Goal: Task Accomplishment & Management: Manage account settings

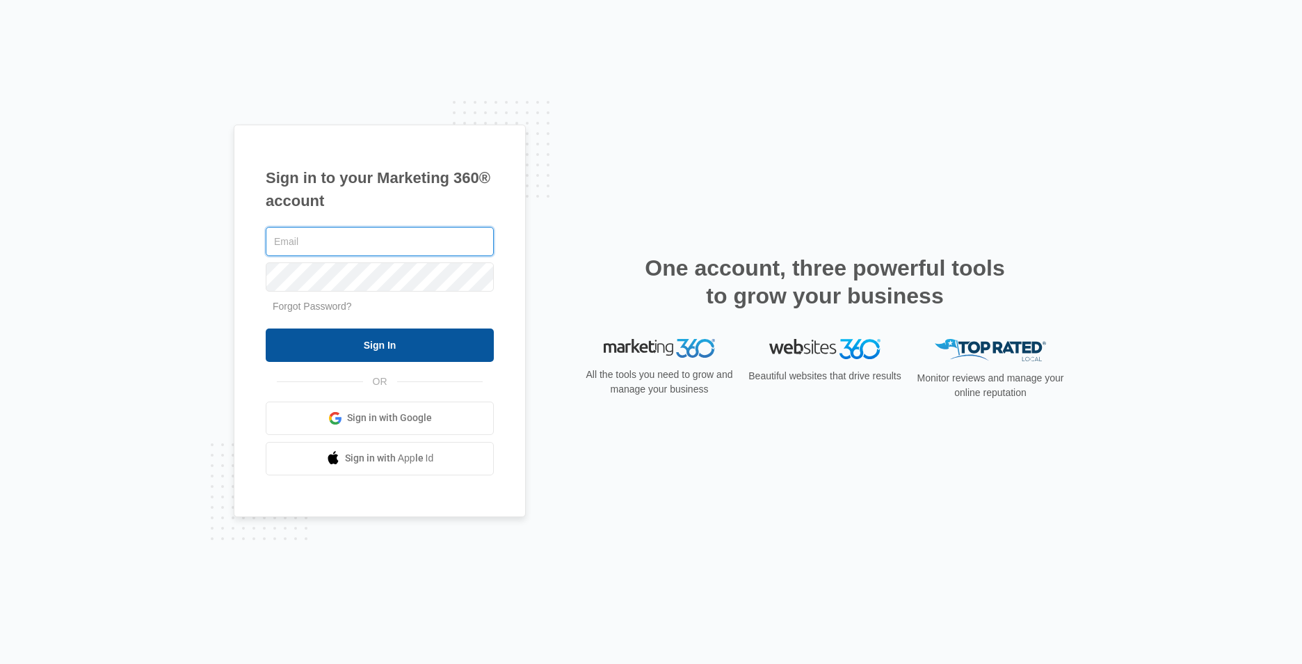
type input "[EMAIL_ADDRESS][DOMAIN_NAME]"
click at [430, 360] on input "Sign In" at bounding box center [380, 344] width 228 height 33
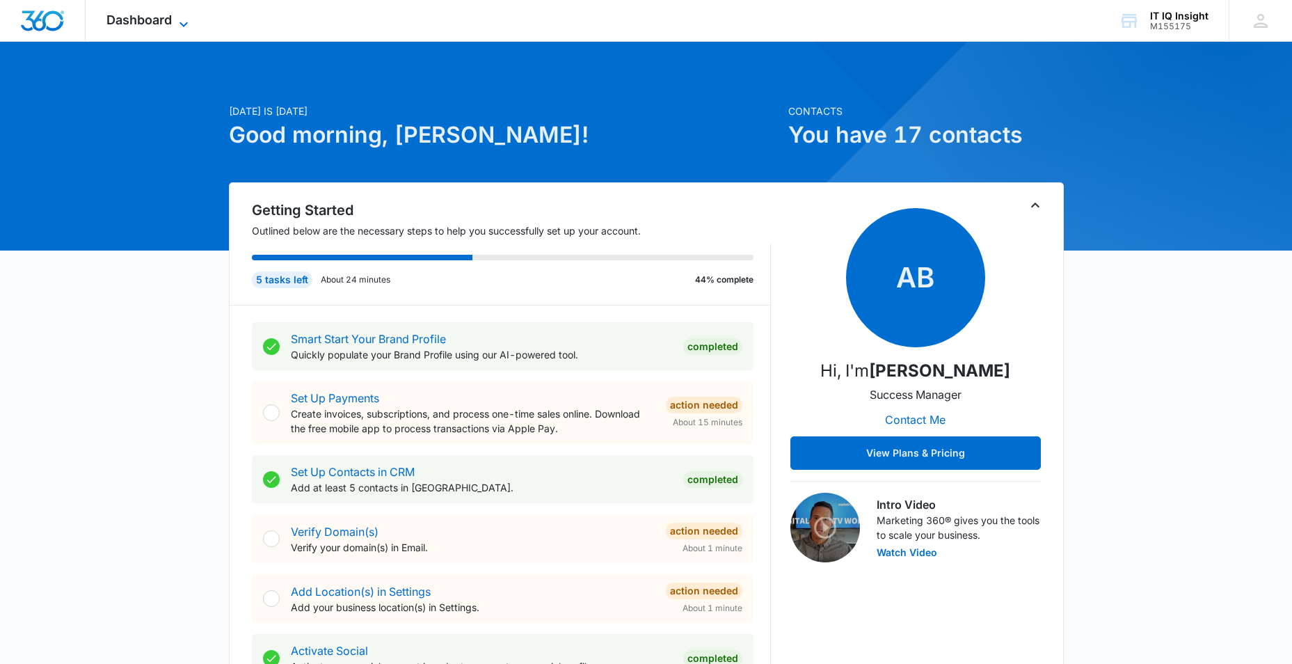
click at [181, 21] on icon at bounding box center [183, 24] width 17 height 17
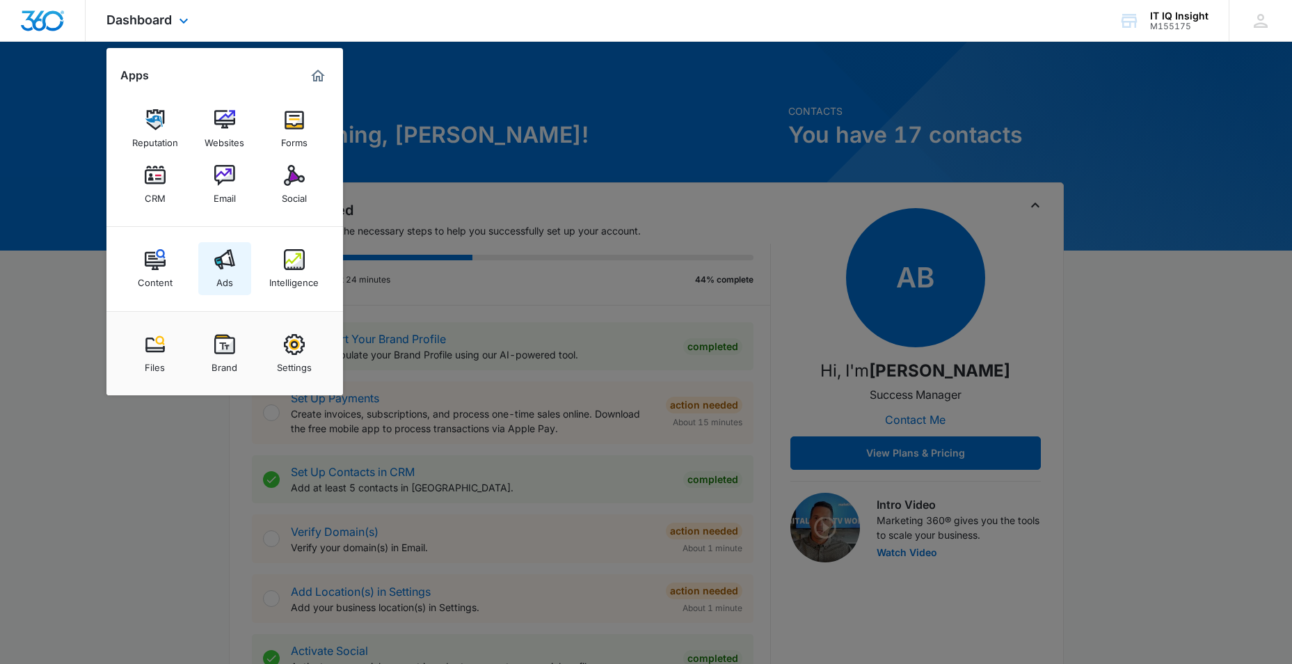
click at [223, 254] on img at bounding box center [224, 259] width 21 height 21
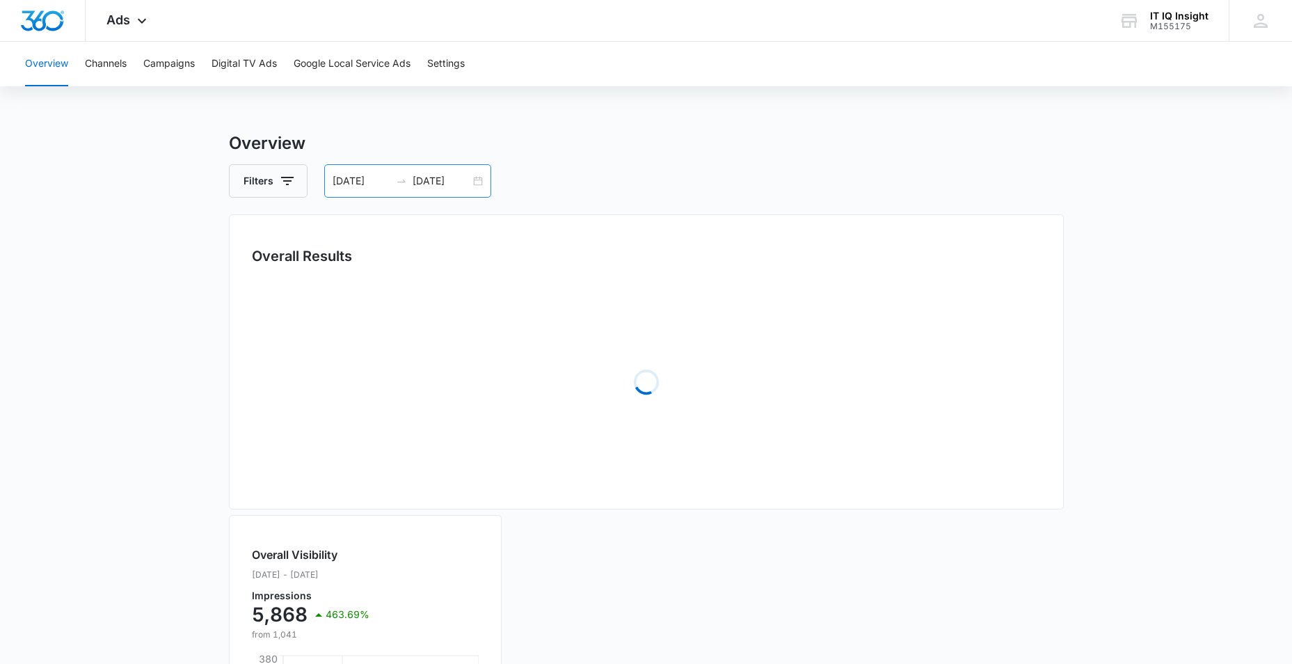
click at [371, 182] on input "08/09/2025" at bounding box center [362, 180] width 58 height 15
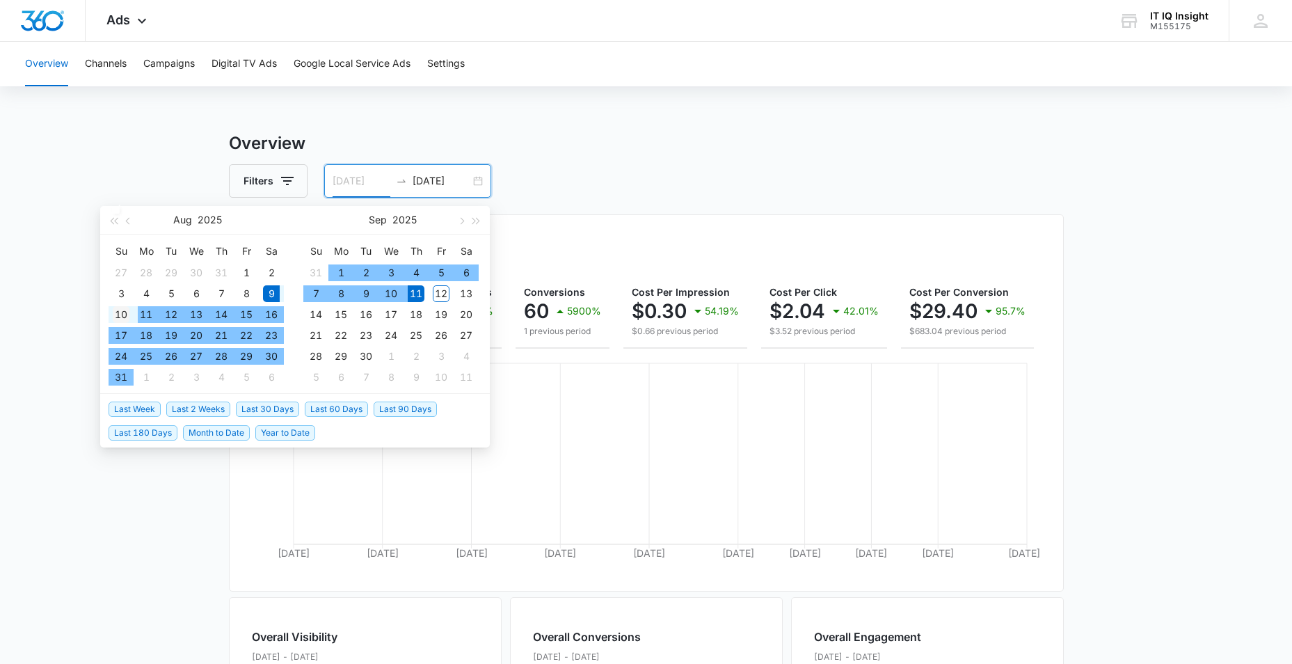
type input "08/10/2025"
click at [126, 310] on div "10" at bounding box center [121, 314] width 17 height 17
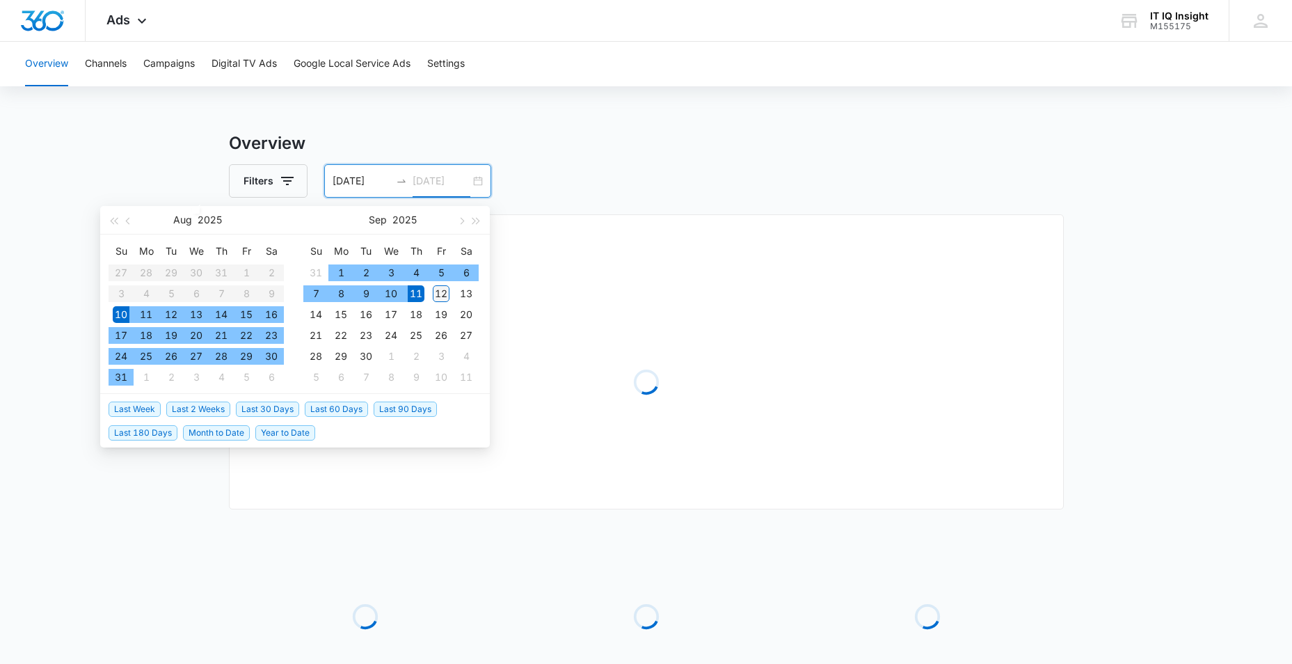
type input "09/12/2025"
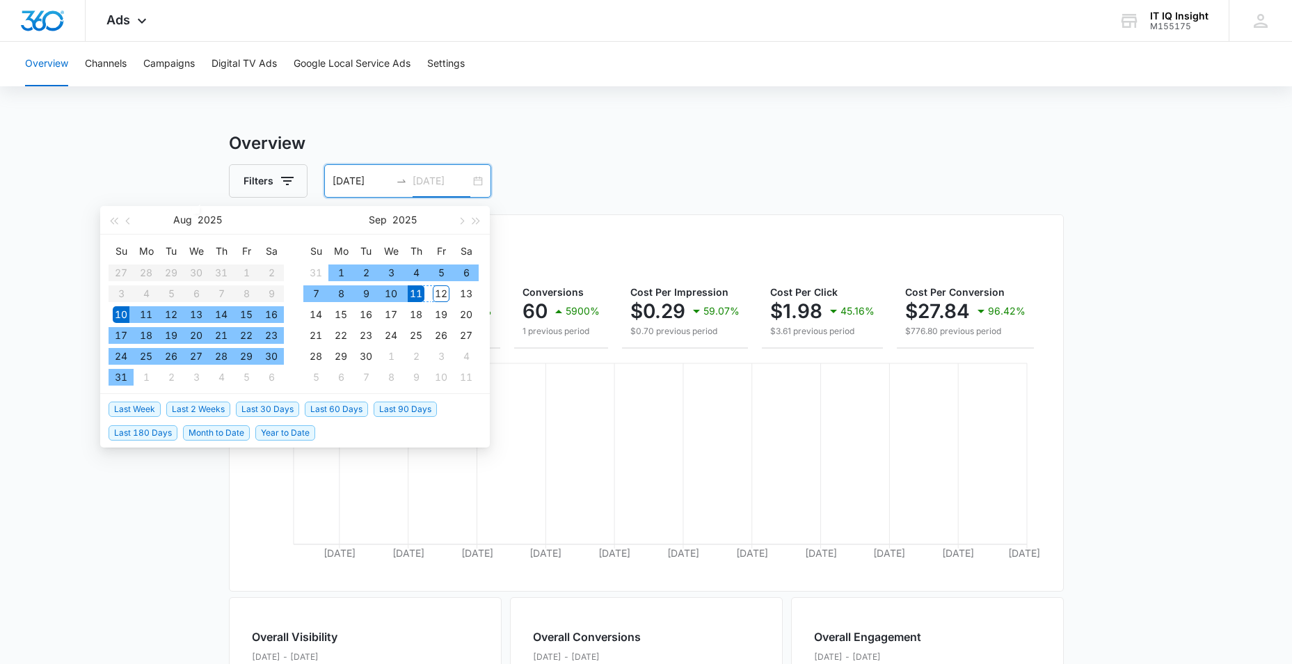
click at [435, 293] on div "12" at bounding box center [441, 293] width 17 height 17
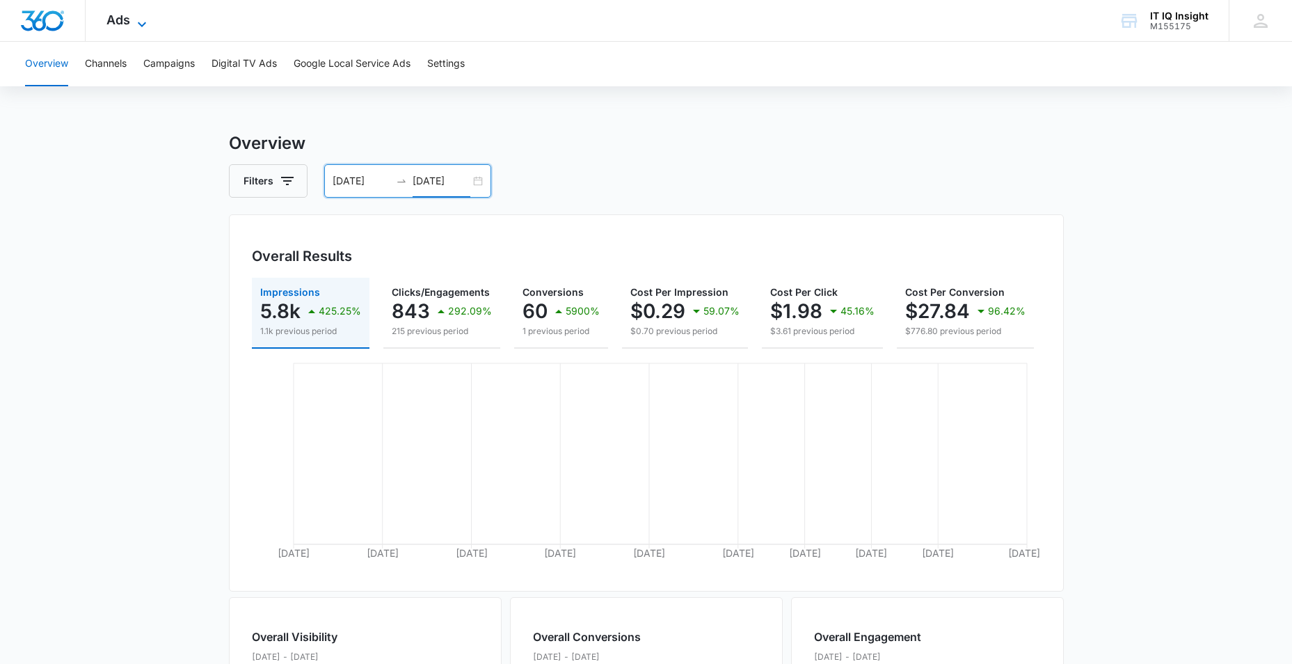
click at [137, 21] on icon at bounding box center [142, 24] width 17 height 17
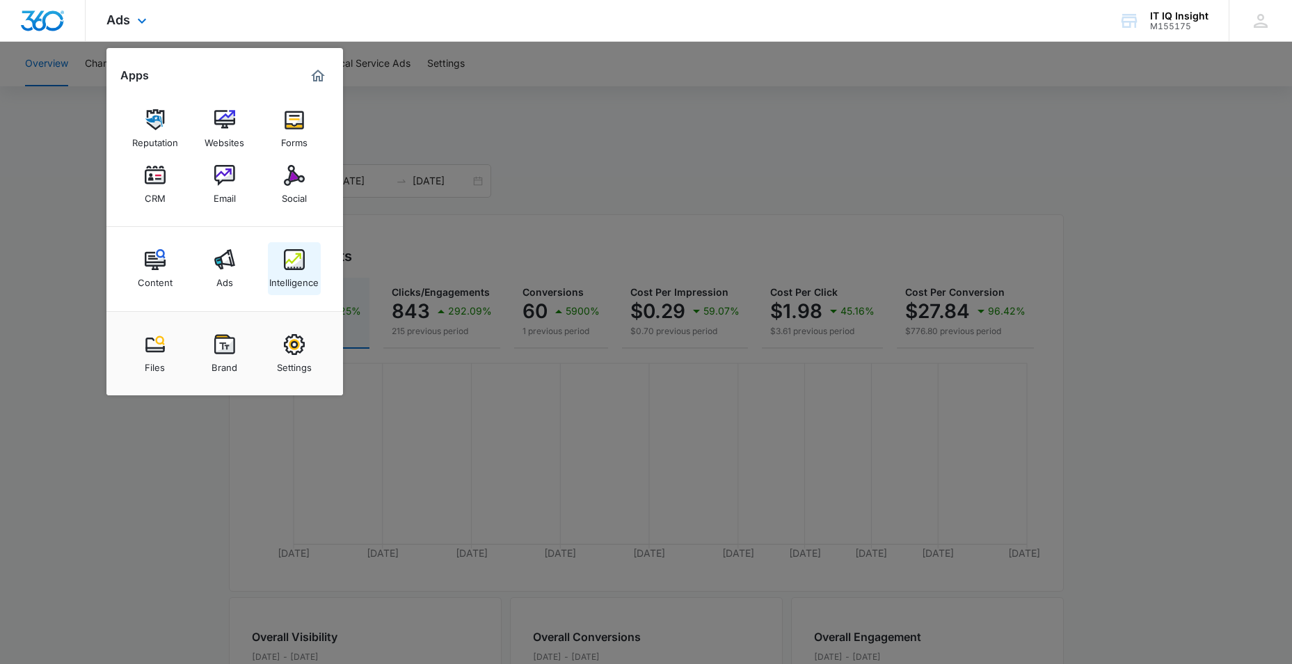
click at [294, 269] on img at bounding box center [294, 259] width 21 height 21
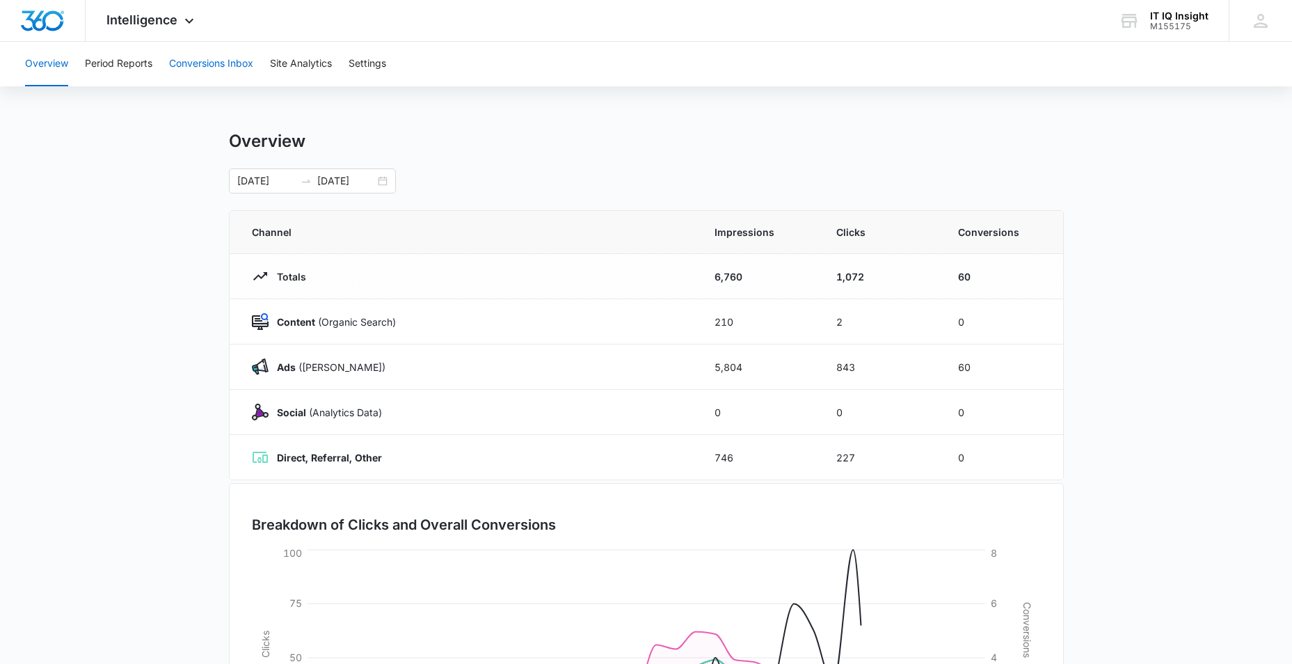
click at [223, 64] on button "Conversions Inbox" at bounding box center [211, 64] width 84 height 45
